Goal: Transaction & Acquisition: Purchase product/service

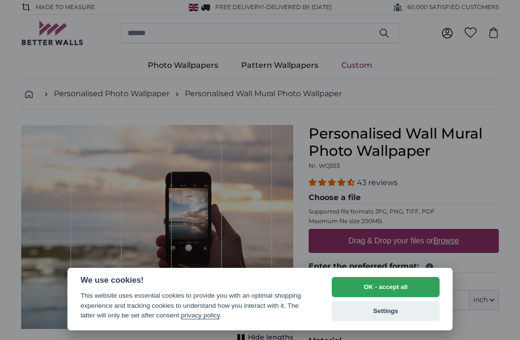
click at [370, 317] on button "Settings" at bounding box center [386, 311] width 108 height 20
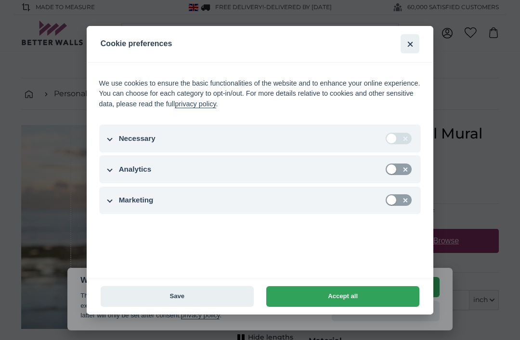
click at [200, 296] on button "Save" at bounding box center [177, 297] width 153 height 21
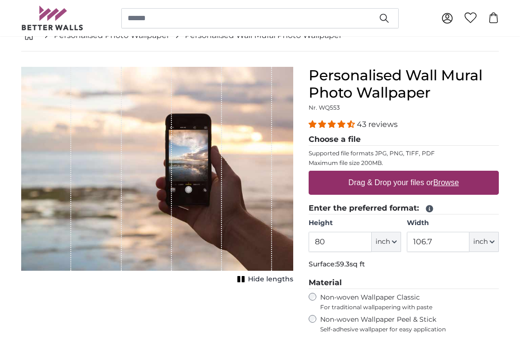
scroll to position [64, 0]
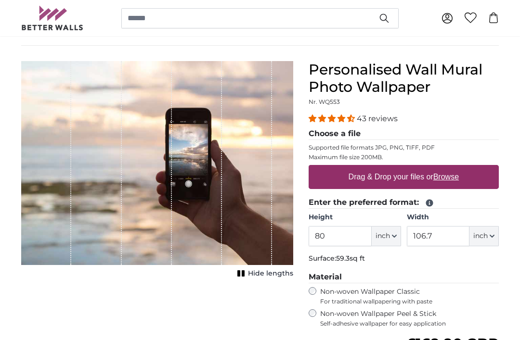
click at [157, 217] on div "1 of 1" at bounding box center [147, 163] width 50 height 204
click at [456, 184] on label "Drag & Drop your files or Browse" at bounding box center [404, 177] width 118 height 19
click at [456, 168] on input "Drag & Drop your files or Browse" at bounding box center [404, 166] width 190 height 3
type input "**********"
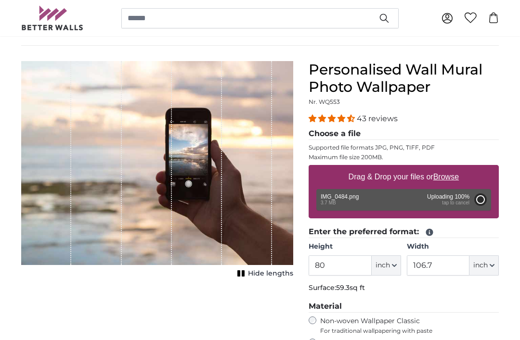
type input "38.8"
type input "26"
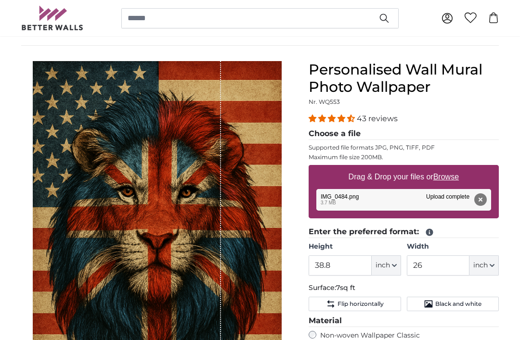
click at [369, 321] on legend "Material" at bounding box center [404, 321] width 190 height 12
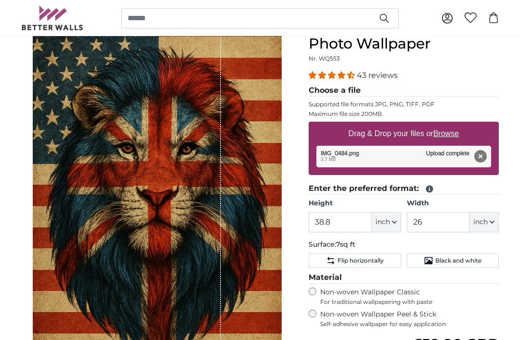
scroll to position [178, 0]
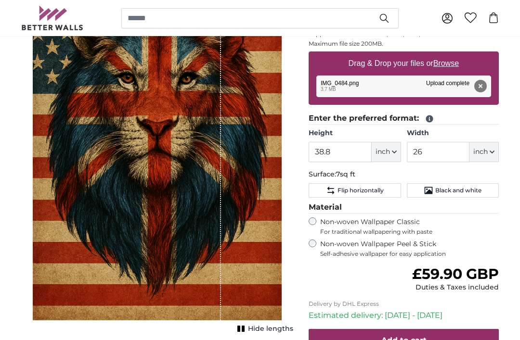
click at [382, 152] on span "inch" at bounding box center [383, 152] width 14 height 10
click at [396, 176] on link "Centimeter (cm)" at bounding box center [386, 177] width 85 height 17
type input "98.6"
type input "66.1"
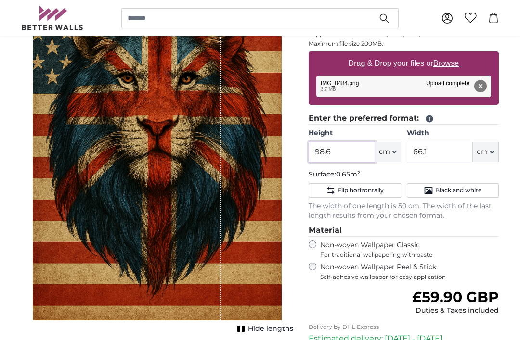
click at [350, 151] on input "98.6" at bounding box center [342, 152] width 66 height 20
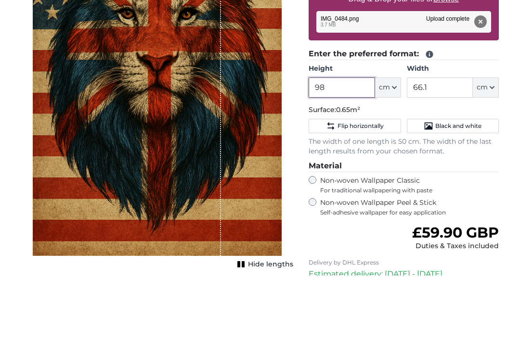
type input "9"
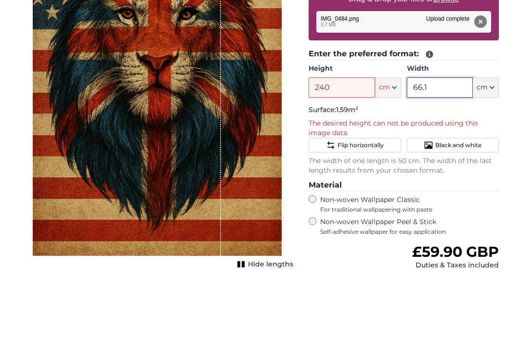
click at [449, 142] on input "66.1" at bounding box center [440, 152] width 66 height 20
click at [355, 142] on input "240" at bounding box center [342, 152] width 66 height 20
type input "200"
click at [453, 142] on input "66.1" at bounding box center [440, 152] width 66 height 20
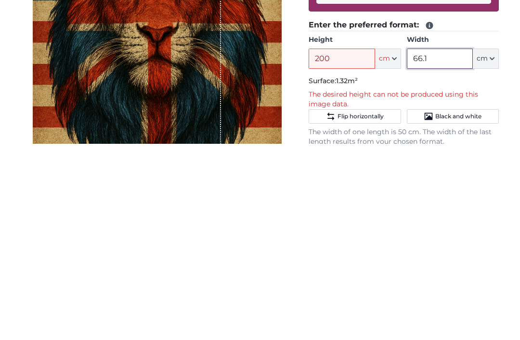
scroll to position [92, 0]
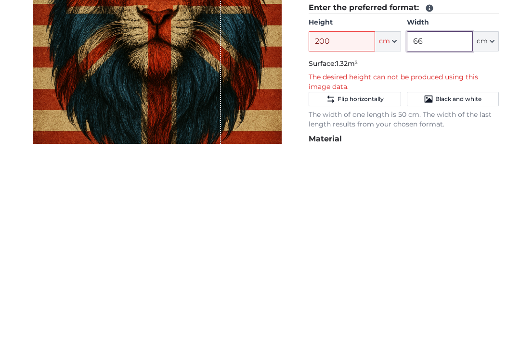
type input "6"
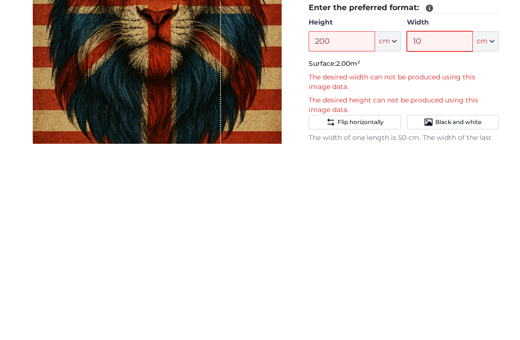
type input "1"
type input "9"
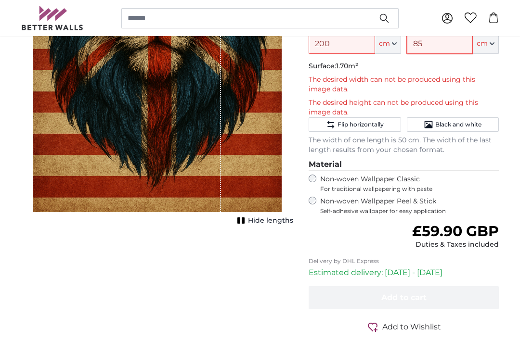
type input "85"
click at [384, 223] on div "Regular price £59.90 GBP Duties & Taxes included" at bounding box center [404, 236] width 190 height 27
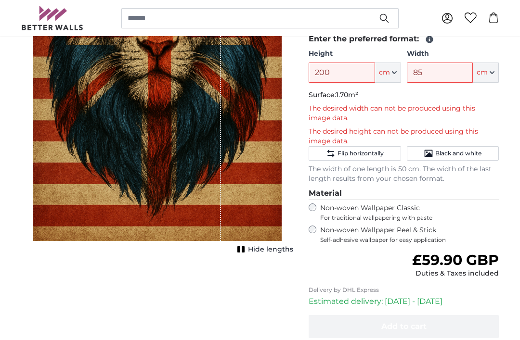
scroll to position [257, 0]
click at [353, 69] on input "200" at bounding box center [342, 73] width 66 height 20
type input "2"
click at [342, 70] on input "150" at bounding box center [342, 73] width 66 height 20
click at [344, 74] on input "160" at bounding box center [342, 73] width 66 height 20
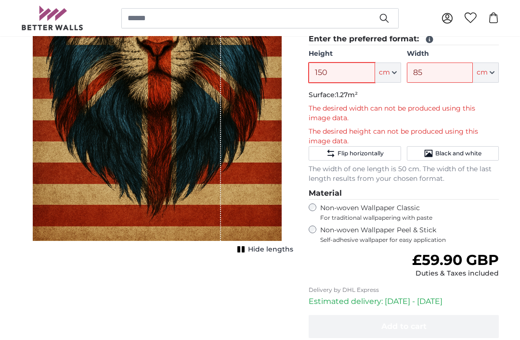
click at [358, 65] on input "150" at bounding box center [342, 73] width 66 height 20
click at [355, 70] on input "150" at bounding box center [342, 73] width 66 height 20
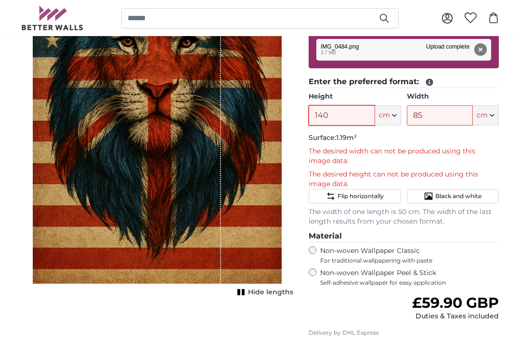
scroll to position [200, 0]
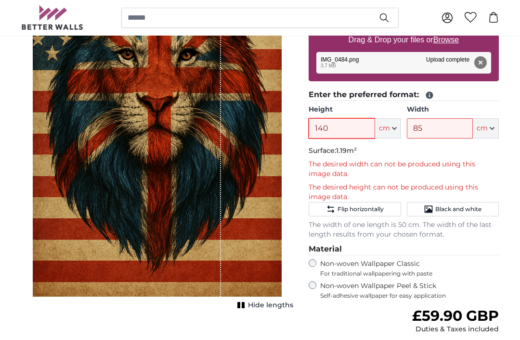
type input "140"
click at [435, 90] on legend "Enter the preferred format:" at bounding box center [404, 96] width 190 height 12
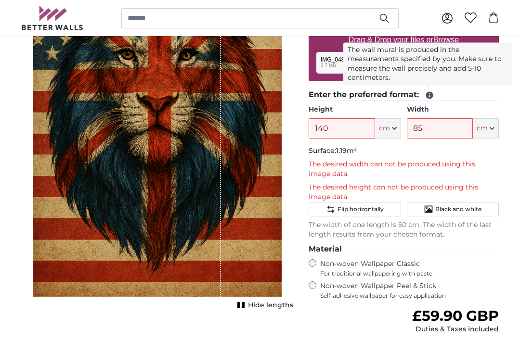
click at [433, 92] on icon at bounding box center [429, 95] width 9 height 9
click at [463, 210] on span "Black and white" at bounding box center [458, 210] width 46 height 8
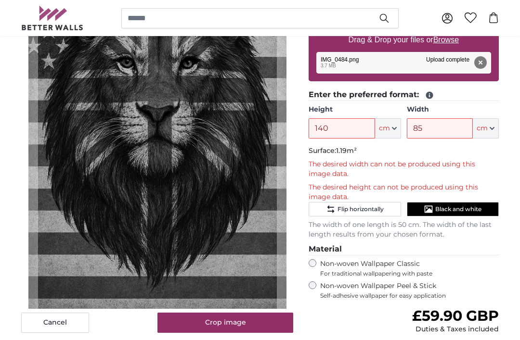
click at [468, 206] on span "Black and white" at bounding box center [458, 210] width 46 height 8
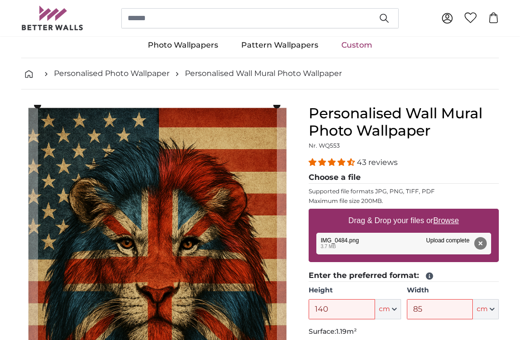
scroll to position [0, 0]
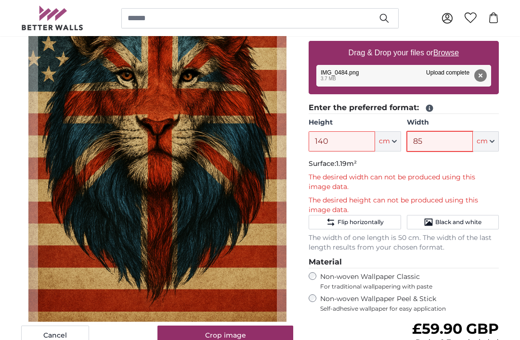
click at [451, 142] on input "85" at bounding box center [440, 142] width 66 height 20
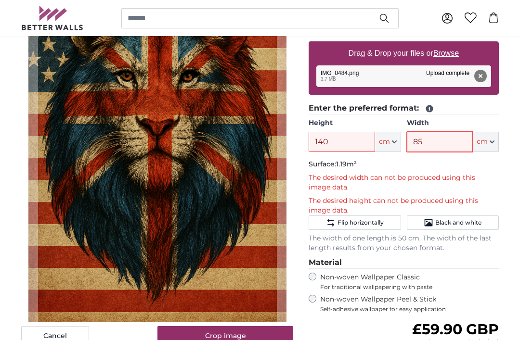
type input "8"
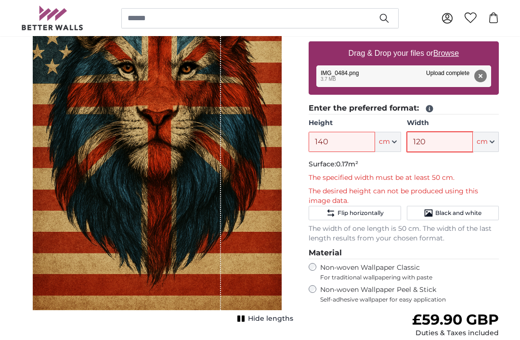
type input "120"
click at [353, 135] on input "140" at bounding box center [342, 142] width 66 height 20
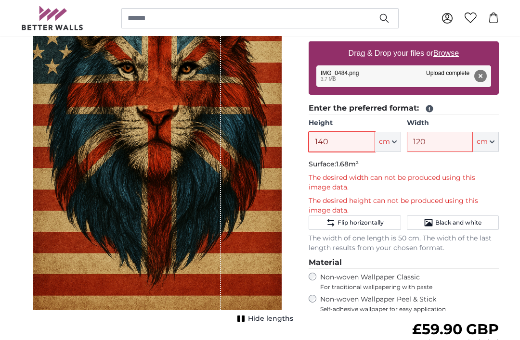
click at [358, 145] on input "140" at bounding box center [342, 142] width 66 height 20
type input "1"
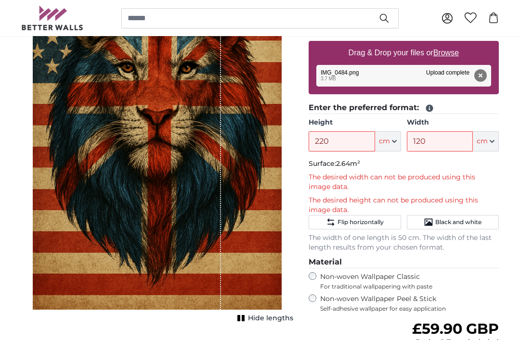
click at [368, 219] on span "Flip horizontally" at bounding box center [361, 223] width 46 height 8
click at [360, 219] on span "Flip horizontally" at bounding box center [361, 223] width 46 height 8
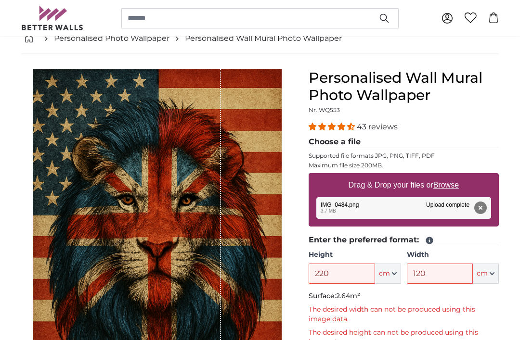
scroll to position [0, 0]
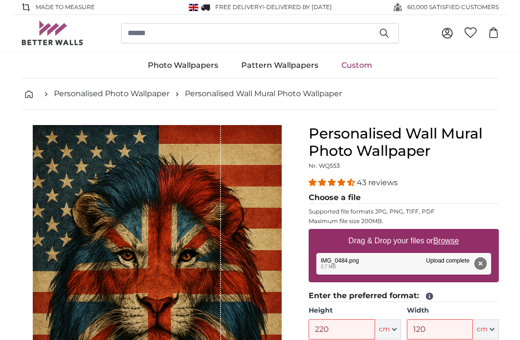
click at [346, 263] on div "Remove Retry Remove Upload Cancel Retry Remove IMG_0484.png edit 3.7 MB Upload …" at bounding box center [403, 264] width 175 height 22
click at [356, 337] on input "220" at bounding box center [342, 330] width 66 height 20
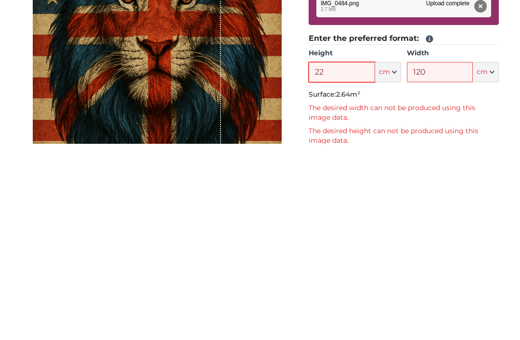
type input "2"
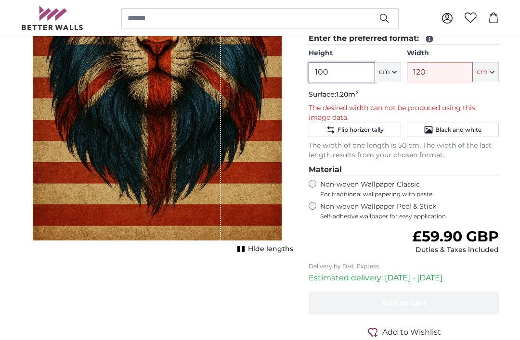
type input "100"
click at [454, 70] on input "120" at bounding box center [440, 72] width 66 height 20
type input "1"
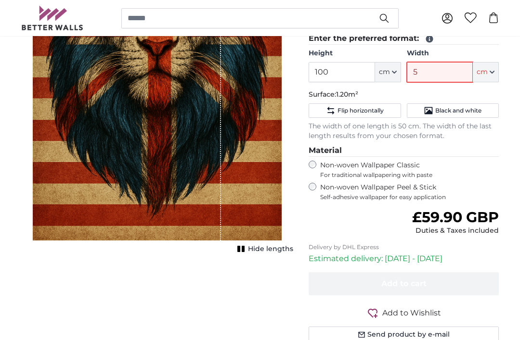
type input "50"
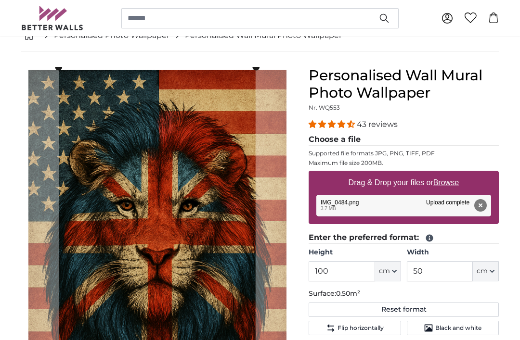
scroll to position [58, 0]
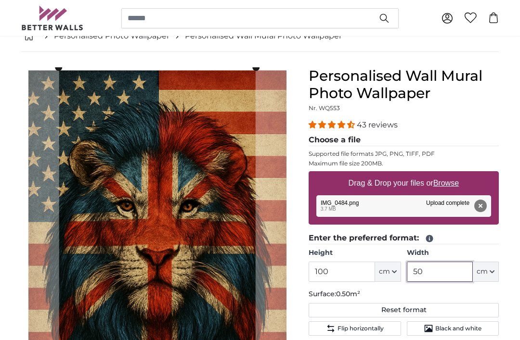
click at [254, 72] on cropper-handle at bounding box center [255, 263] width 7 height 393
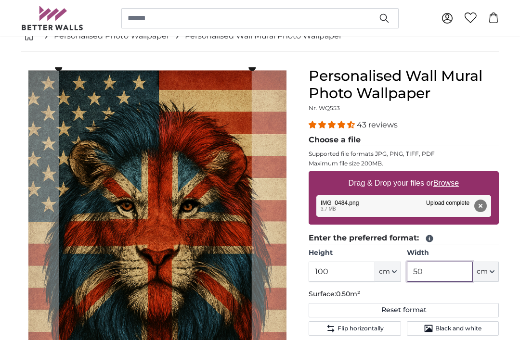
click at [243, 164] on cropper-handle at bounding box center [155, 260] width 193 height 386
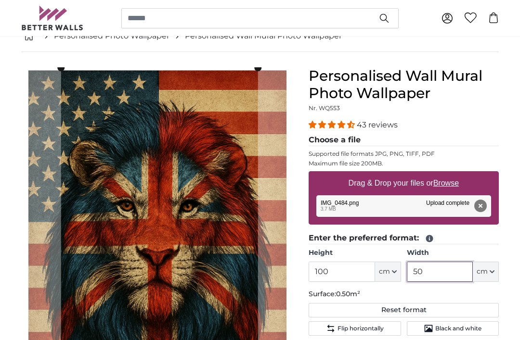
click at [199, 200] on cropper-handle at bounding box center [159, 264] width 197 height 393
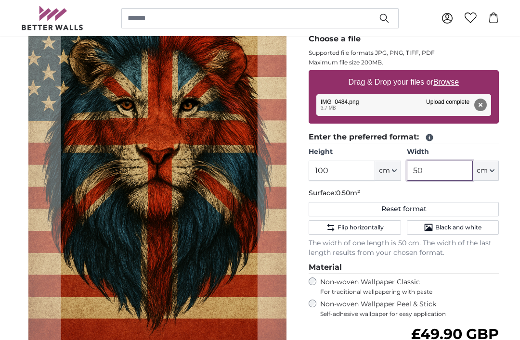
scroll to position [166, 0]
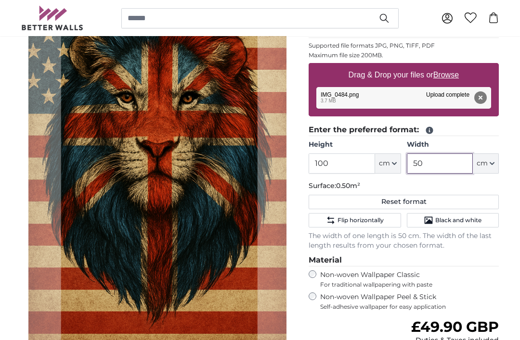
type input "50"
click at [351, 162] on input "100" at bounding box center [342, 164] width 66 height 20
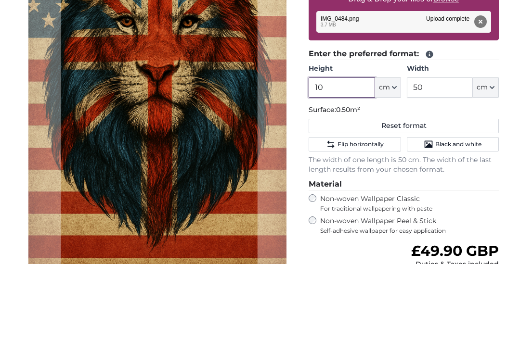
type input "1"
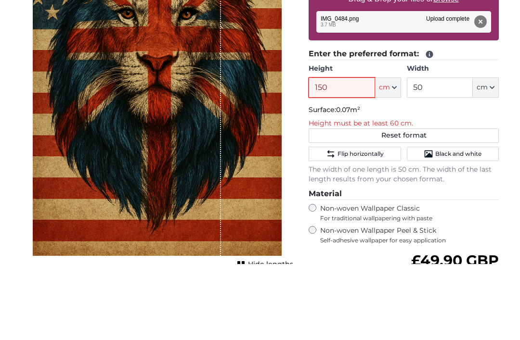
type input "150"
click at [444, 154] on input "50" at bounding box center [440, 164] width 66 height 20
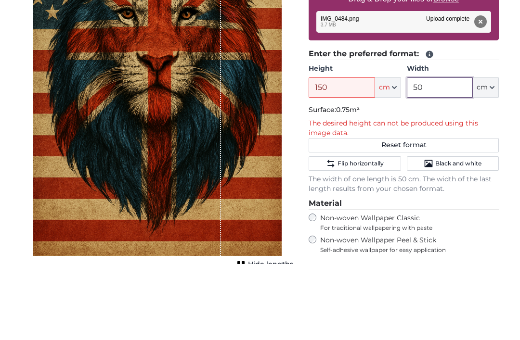
type input "5"
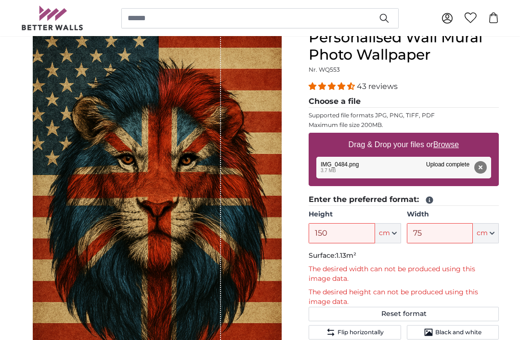
scroll to position [0, 0]
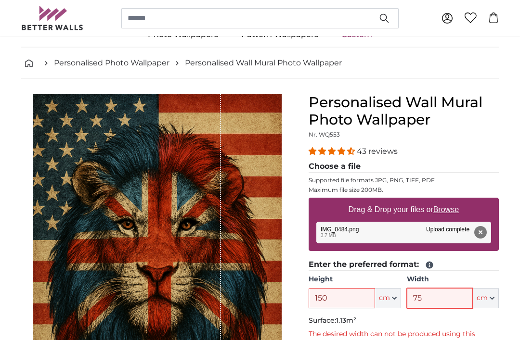
type input "75"
click at [342, 301] on input "150" at bounding box center [342, 299] width 66 height 20
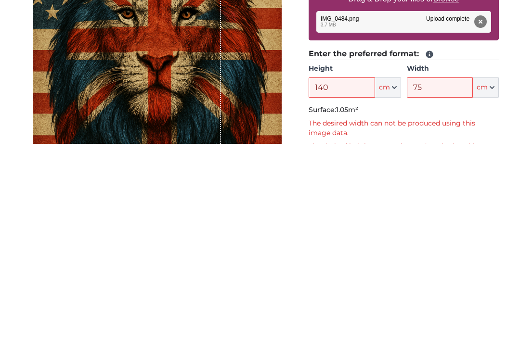
scroll to position [242, 0]
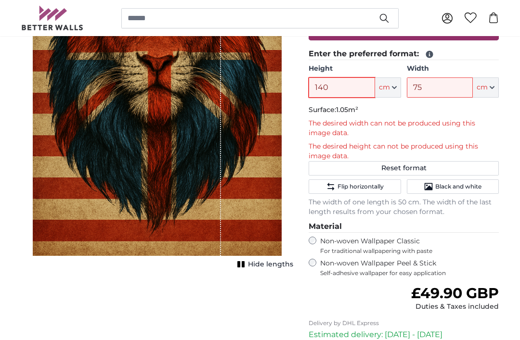
click at [353, 82] on input "140" at bounding box center [342, 88] width 66 height 20
type input "1"
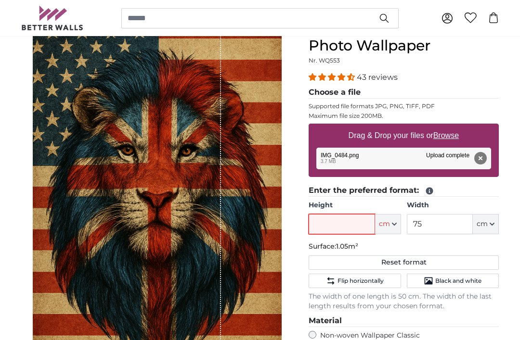
scroll to position [0, 0]
